Goal: Navigation & Orientation: Find specific page/section

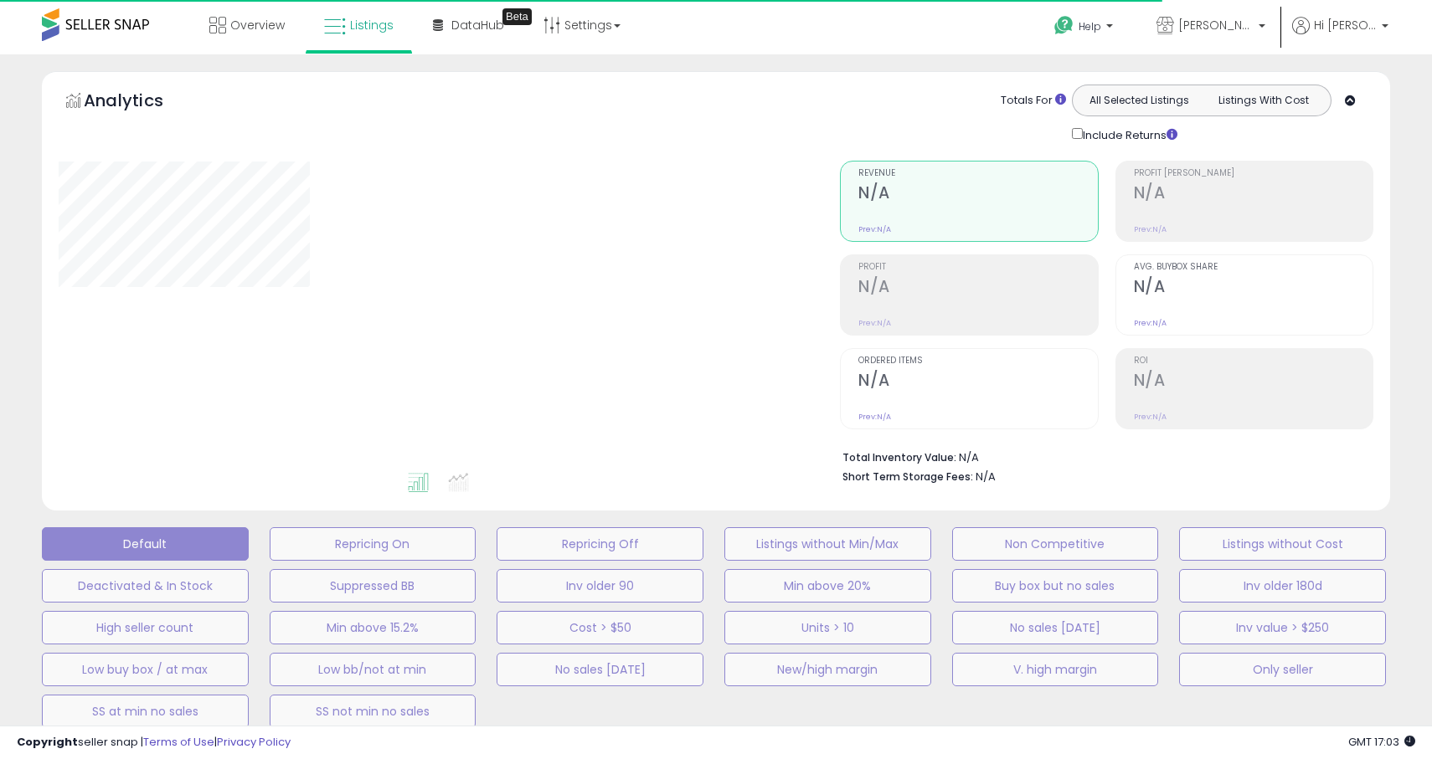
type input "*******"
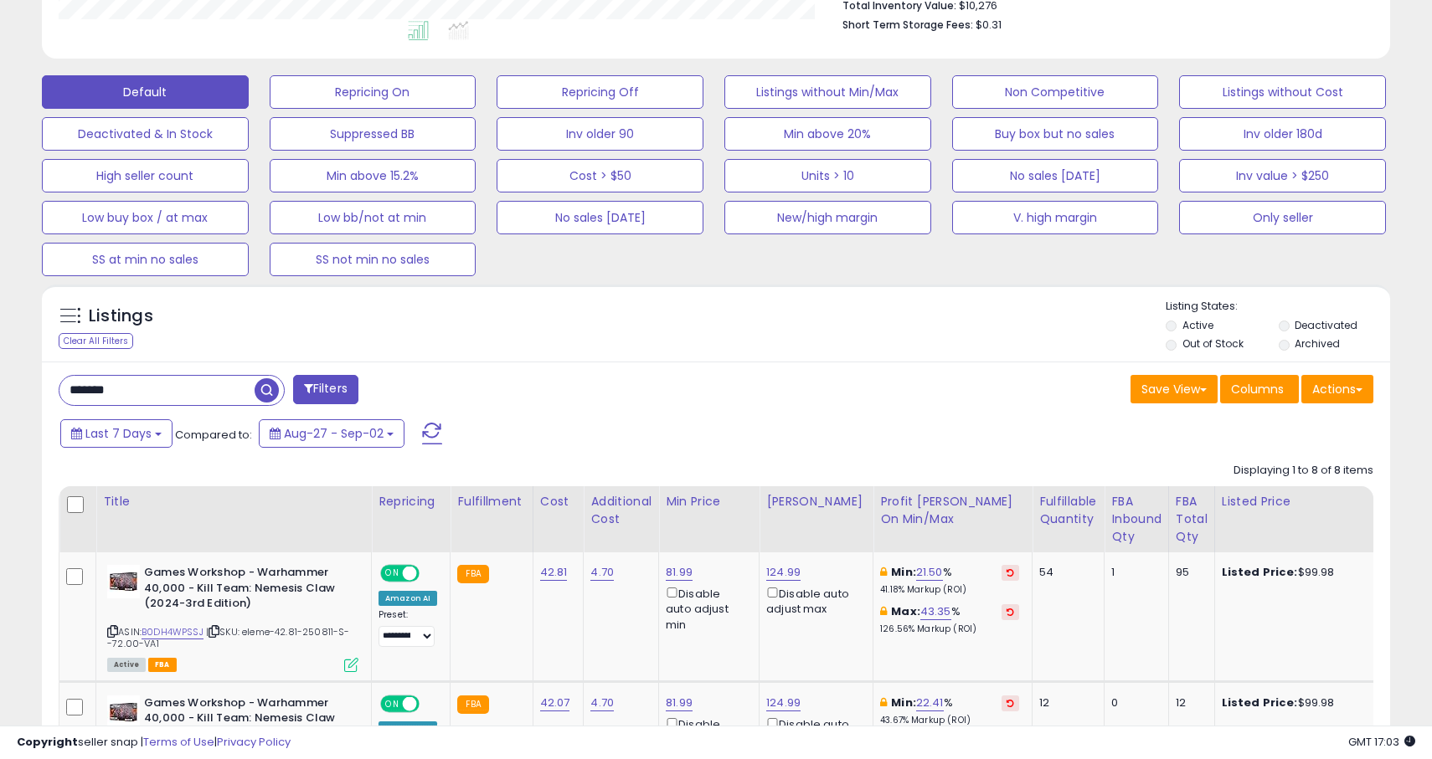
scroll to position [657, 0]
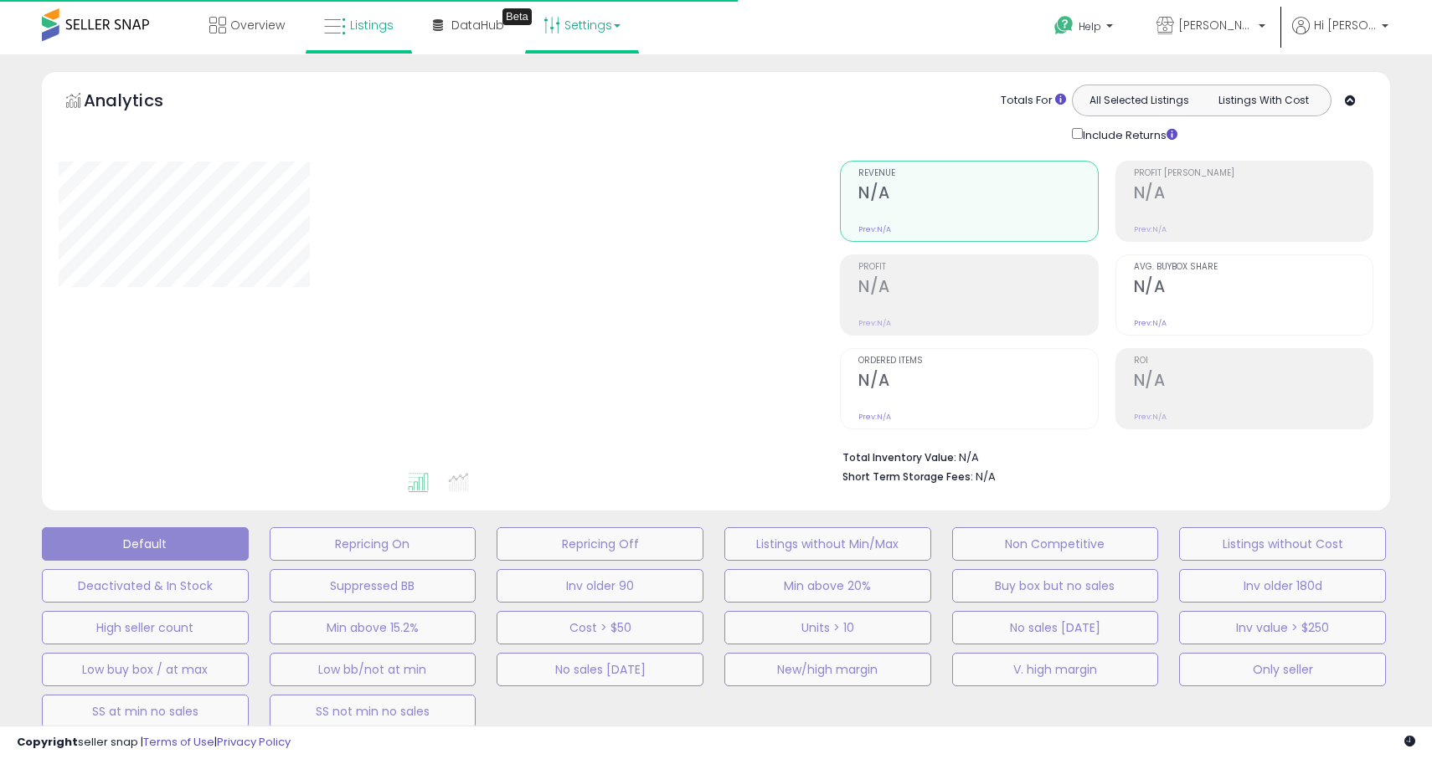
click at [573, 25] on link "Settings" at bounding box center [582, 25] width 102 height 50
click at [579, 81] on link "Store settings" at bounding box center [584, 85] width 75 height 16
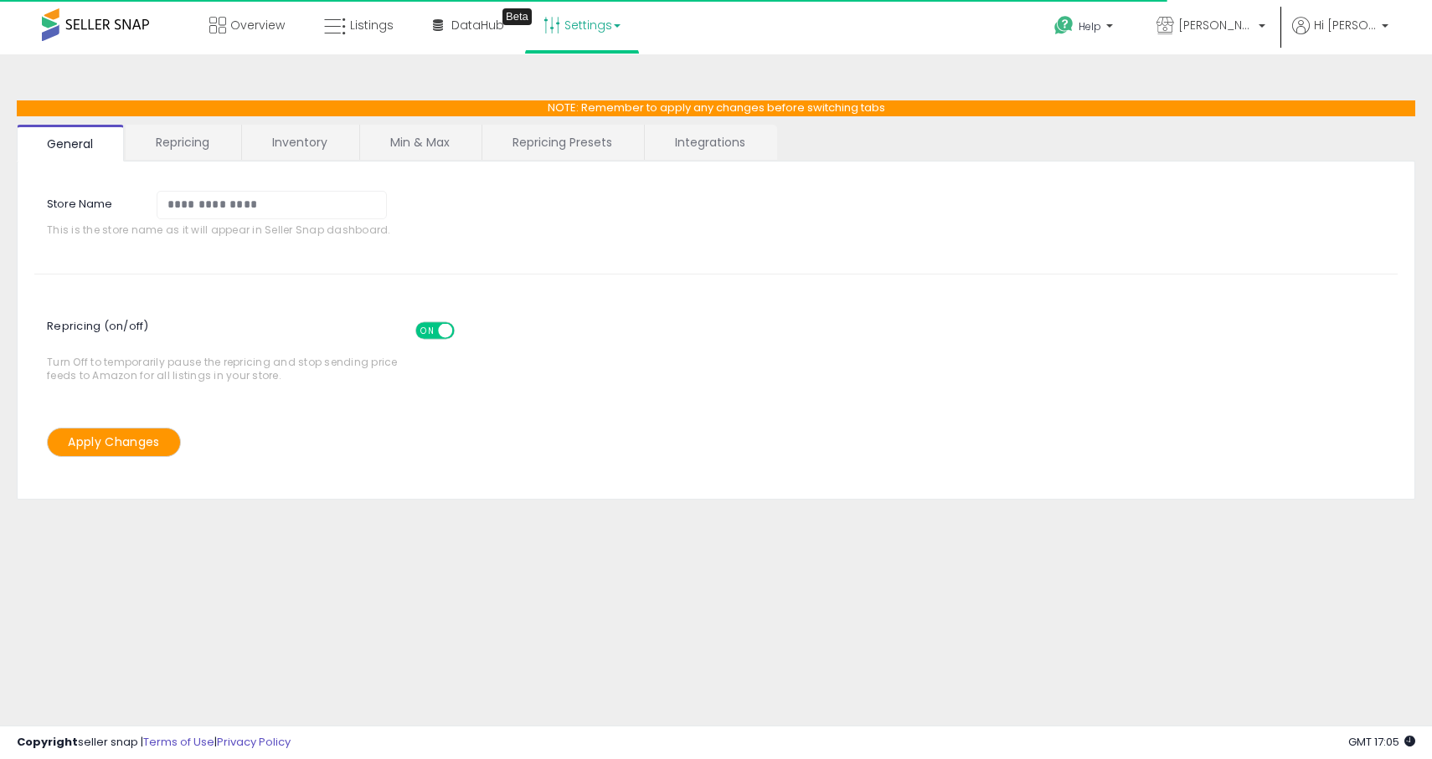
click at [439, 150] on link "Min & Max" at bounding box center [420, 142] width 120 height 35
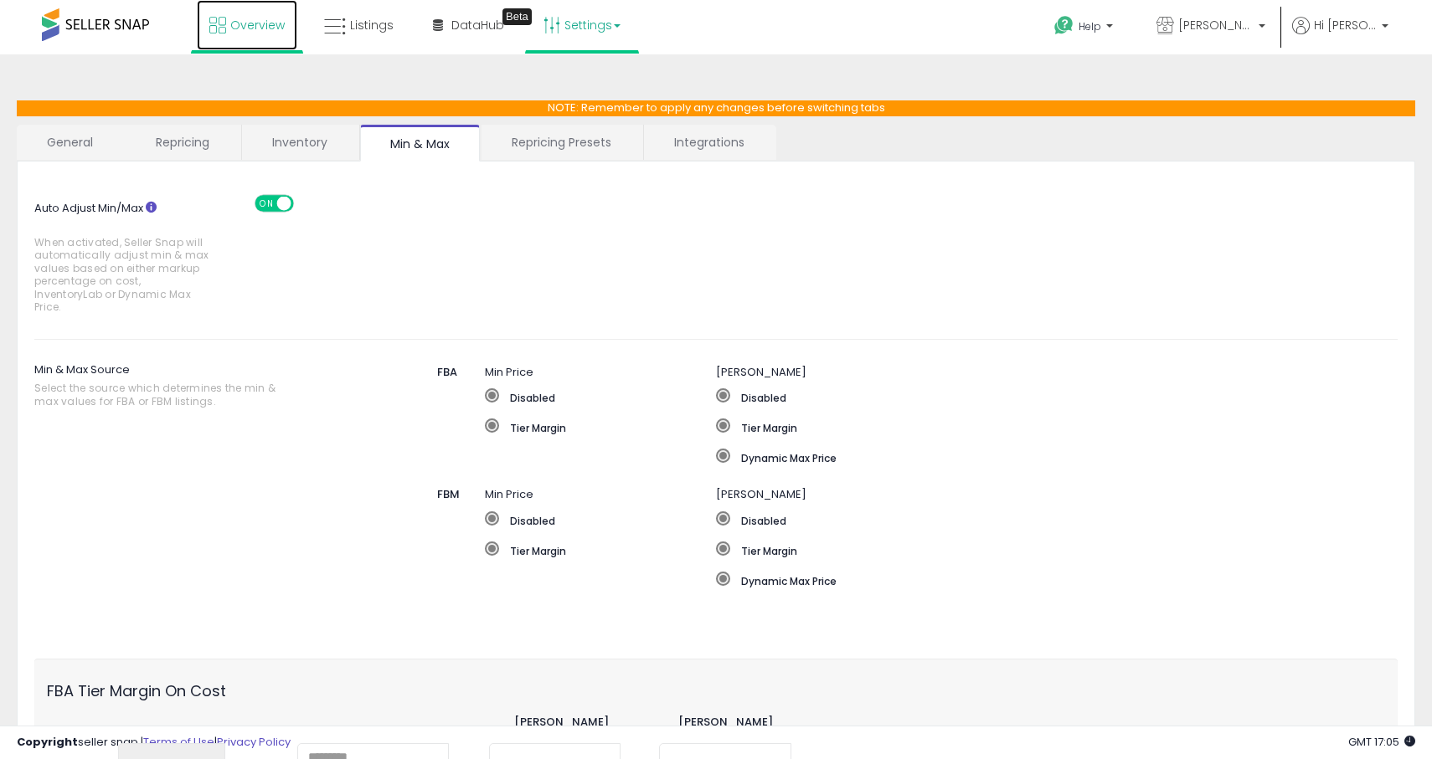
click at [244, 33] on link "Overview" at bounding box center [247, 25] width 100 height 50
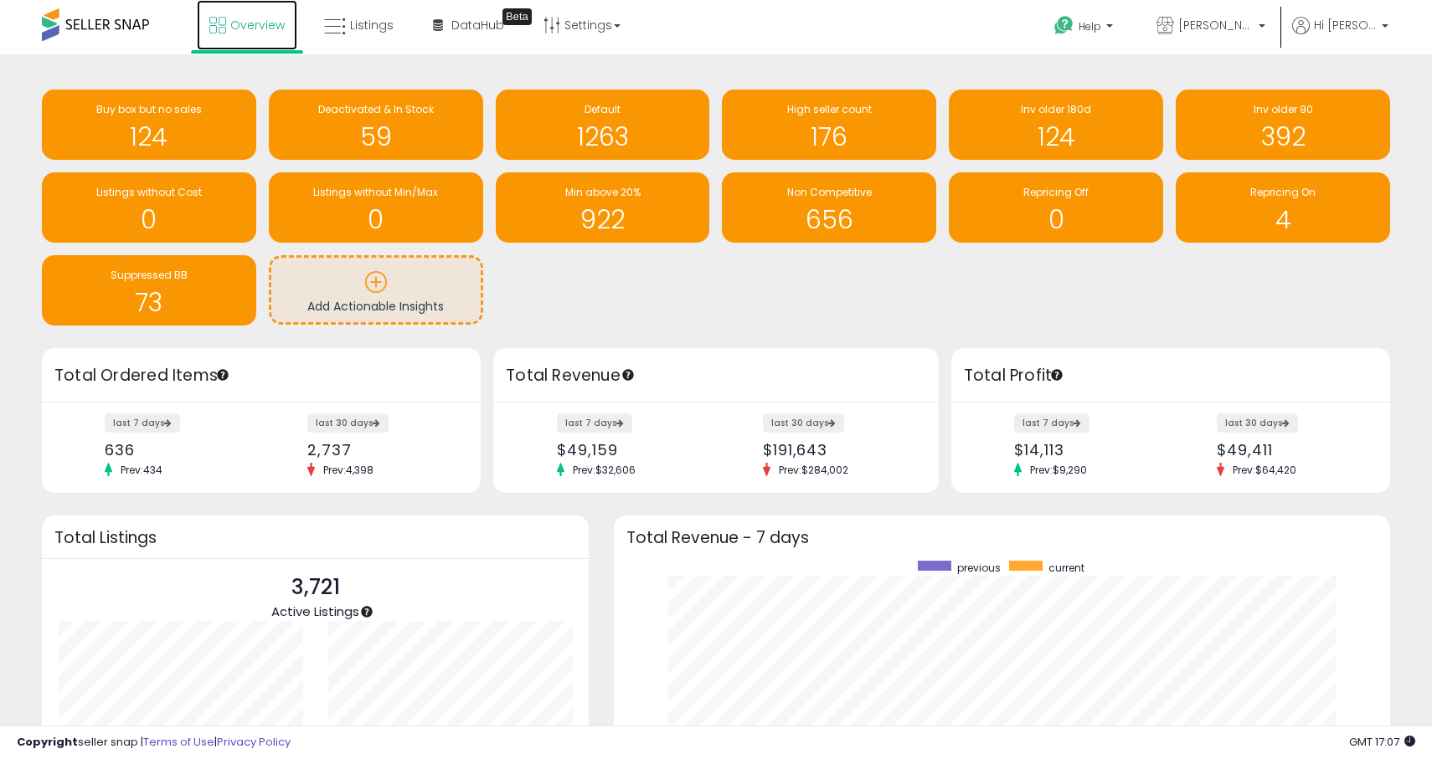
click at [257, 25] on span "Overview" at bounding box center [257, 25] width 54 height 17
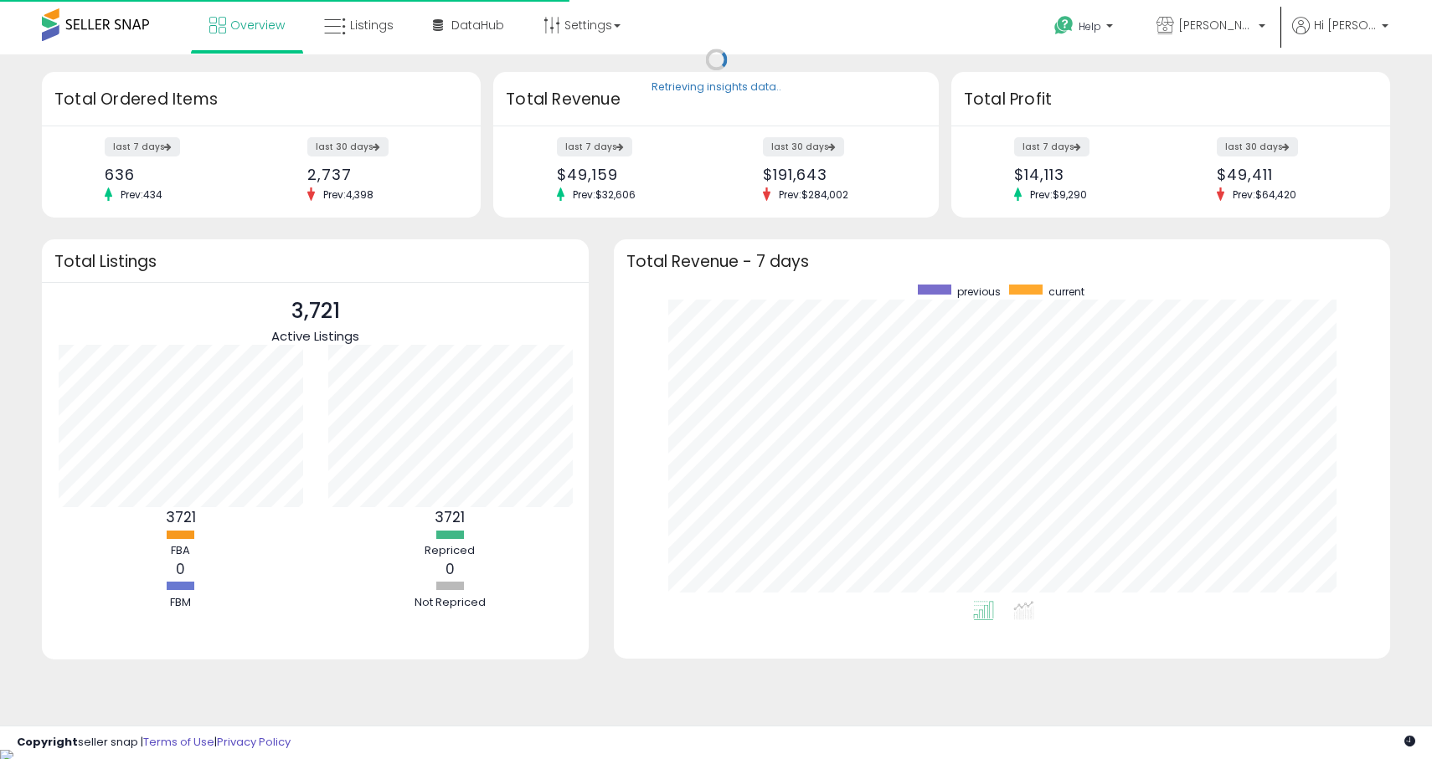
scroll to position [316, 743]
